Goal: Use online tool/utility: Utilize a website feature to perform a specific function

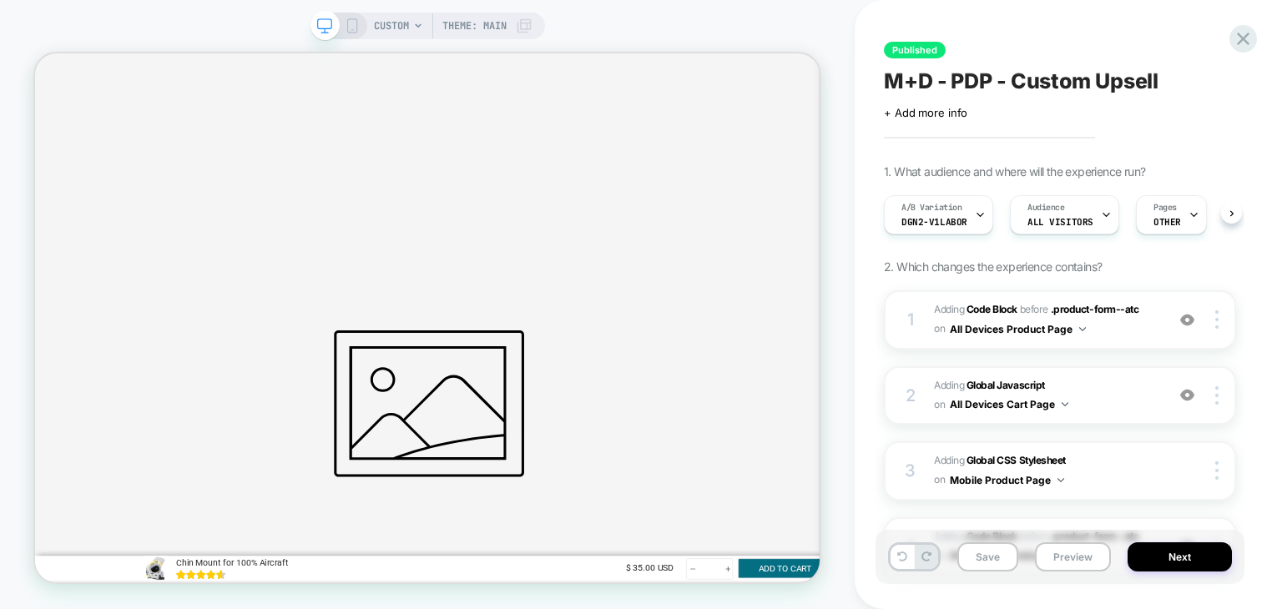
scroll to position [250, 0]
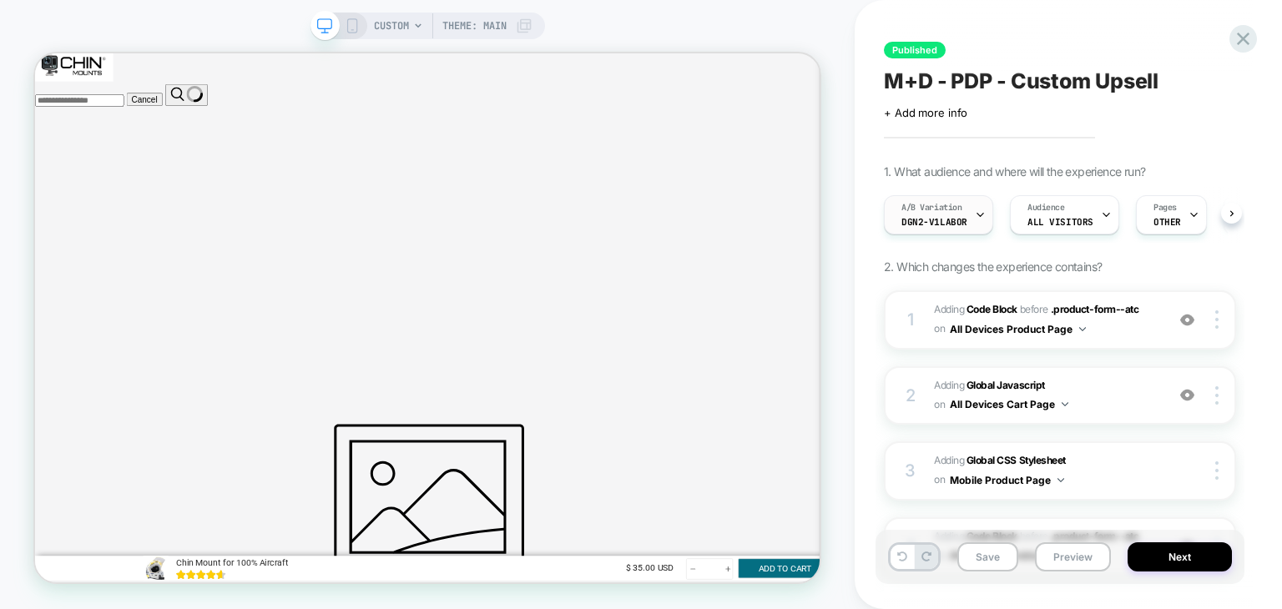
click at [954, 225] on span "Dgn2-V1Labor" at bounding box center [934, 222] width 66 height 12
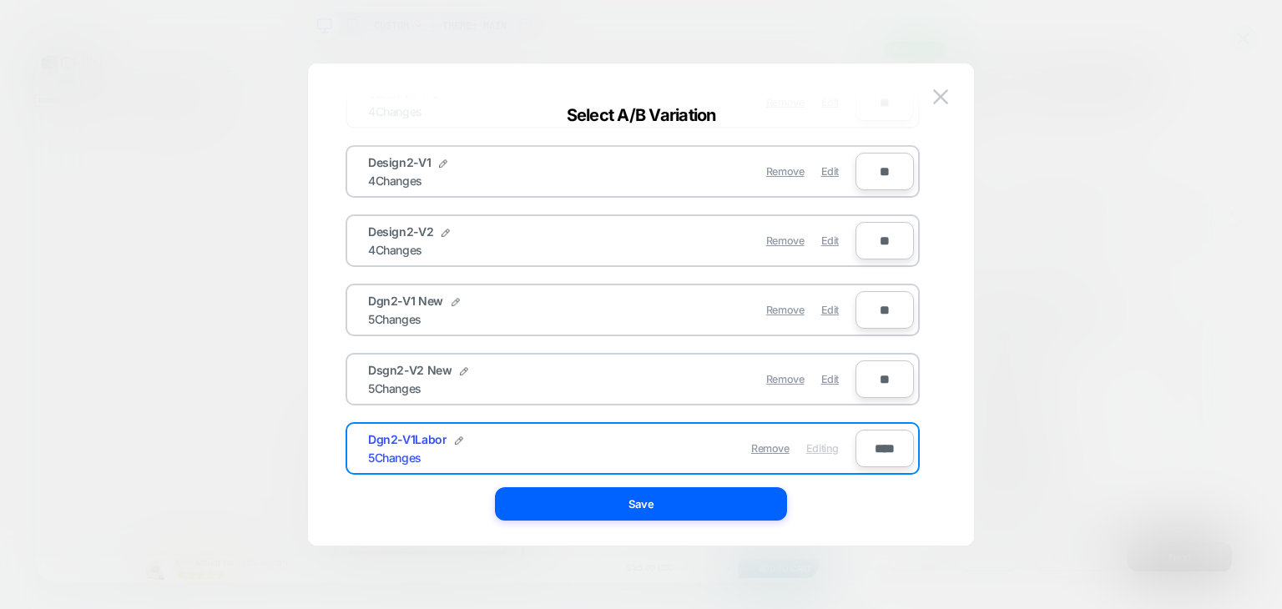
scroll to position [142, 0]
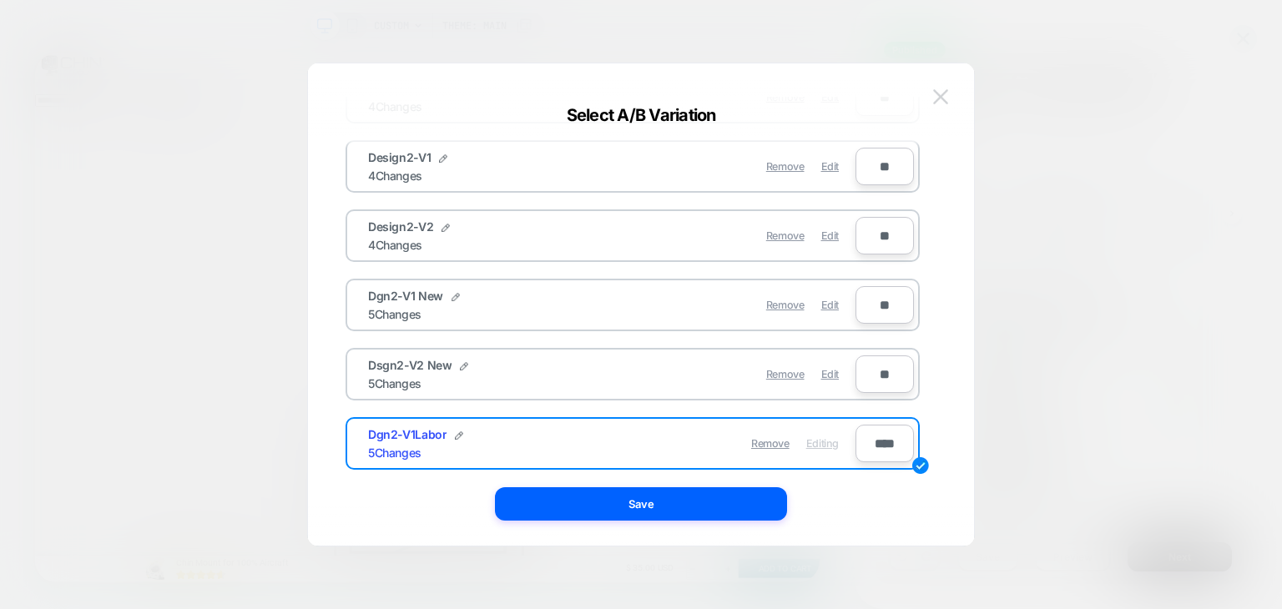
click at [946, 96] on img at bounding box center [940, 96] width 15 height 14
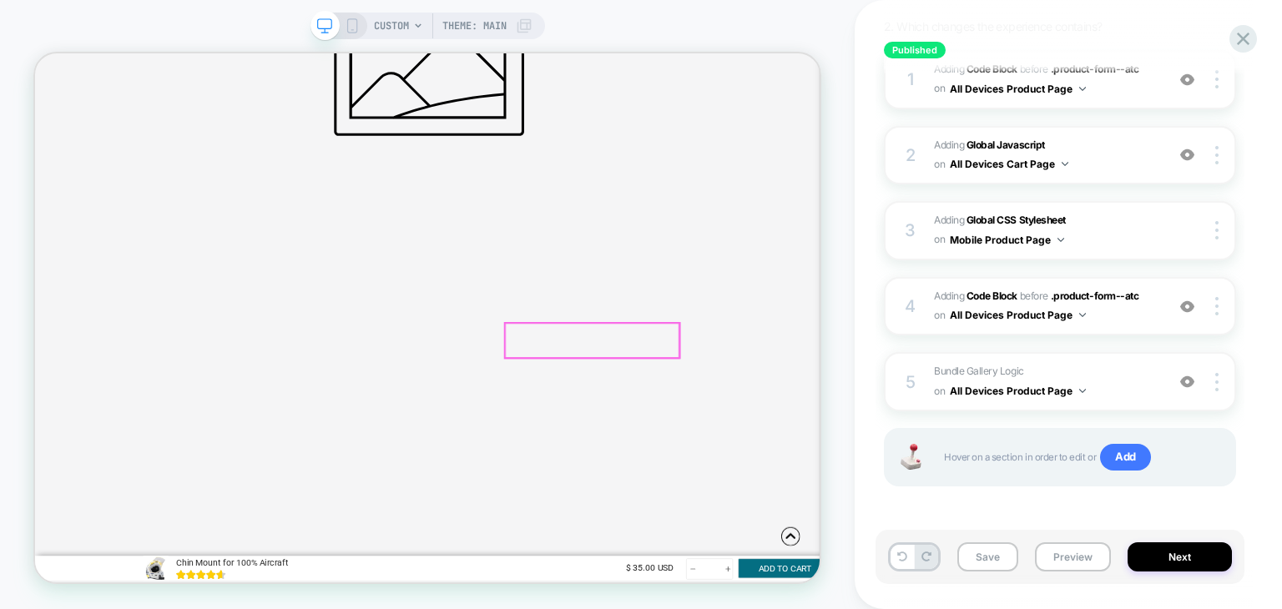
scroll to position [167, 0]
